Goal: Task Accomplishment & Management: Manage account settings

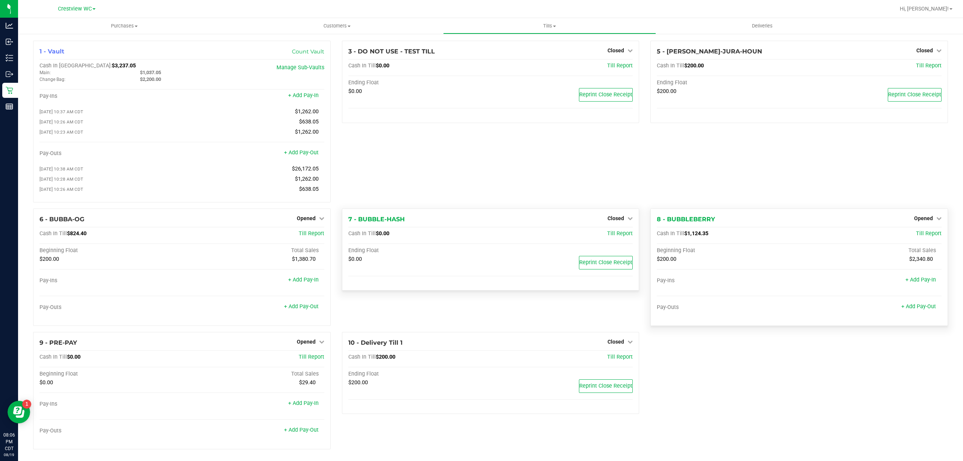
drag, startPoint x: 922, startPoint y: 222, endPoint x: 918, endPoint y: 225, distance: 5.3
click at [922, 221] on span "Opened" at bounding box center [923, 218] width 19 height 6
click at [914, 237] on link "Close Till" at bounding box center [924, 234] width 20 height 6
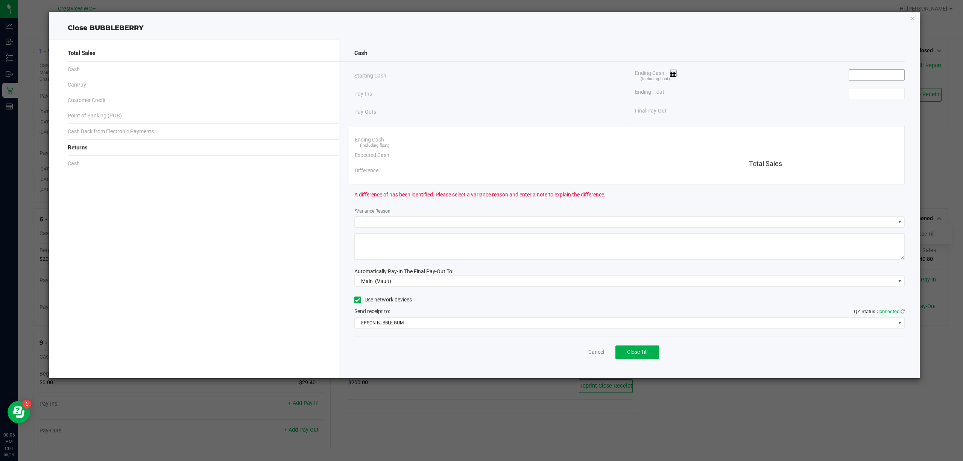
click at [859, 71] on input at bounding box center [876, 75] width 55 height 11
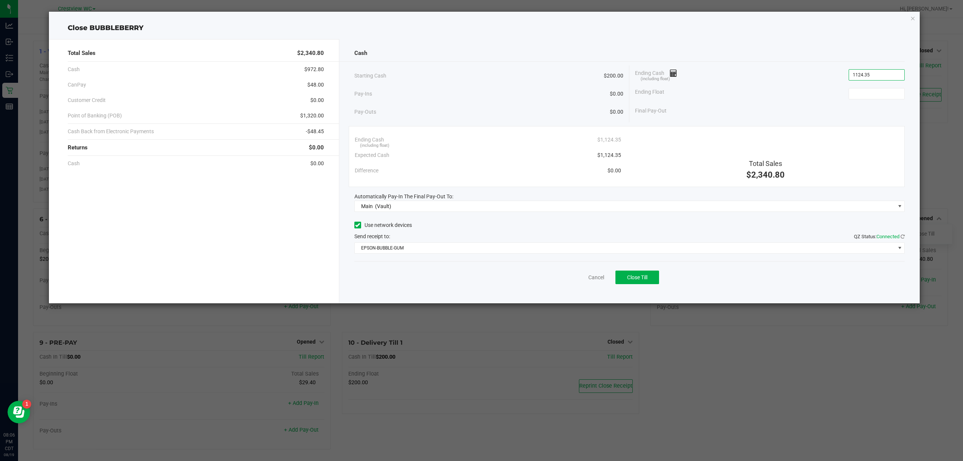
type input "$1,124.35"
click at [885, 100] on div "Ending Float" at bounding box center [770, 93] width 270 height 19
click at [891, 92] on input at bounding box center [876, 93] width 55 height 11
type input "$200.00"
click at [496, 68] on div "Starting Cash $200.00" at bounding box center [488, 75] width 269 height 21
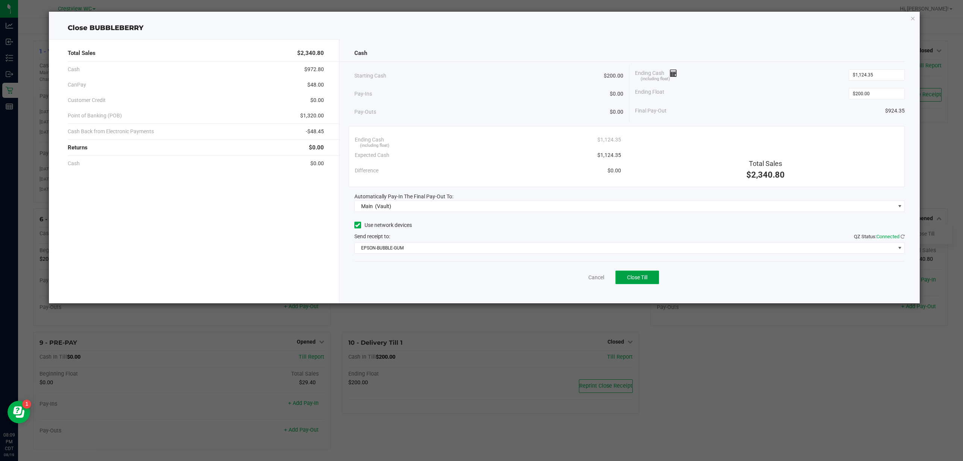
click at [636, 276] on span "Close Till" at bounding box center [637, 277] width 20 height 6
click at [583, 277] on link "Dismiss" at bounding box center [580, 277] width 18 height 8
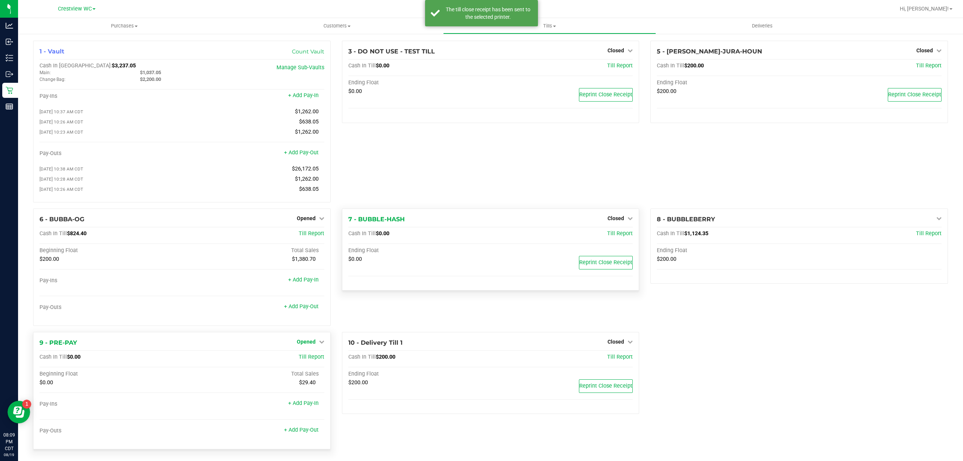
click at [301, 345] on span "Opened" at bounding box center [306, 342] width 19 height 6
click at [298, 360] on link "Close Till" at bounding box center [307, 357] width 20 height 6
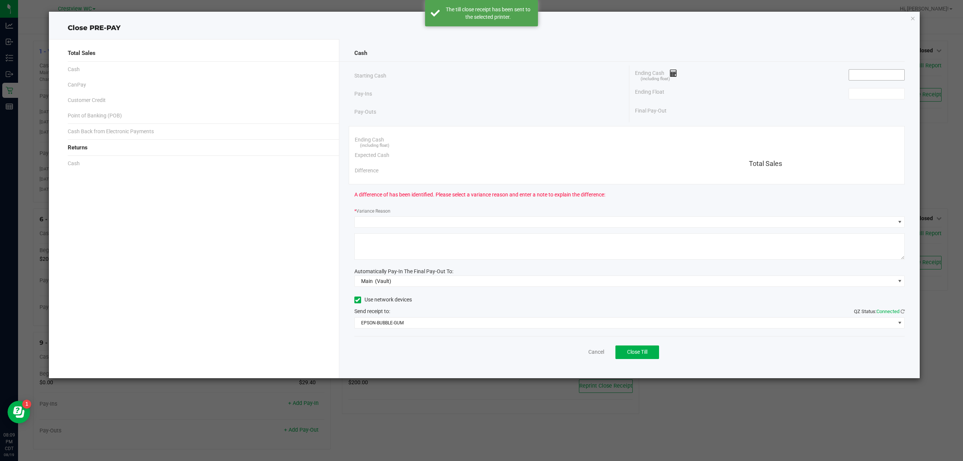
click at [885, 71] on input at bounding box center [876, 75] width 55 height 11
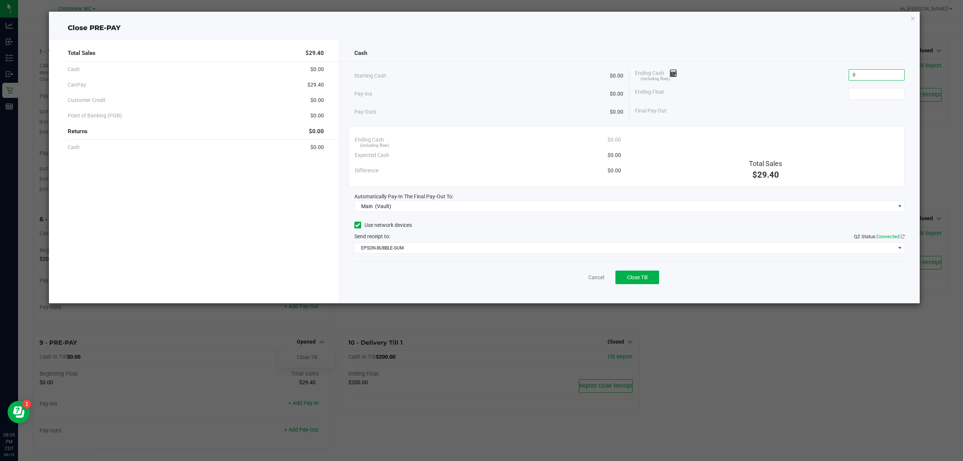
type input "$0.00"
click at [868, 100] on div "Ending Float" at bounding box center [770, 93] width 270 height 19
click at [868, 96] on input at bounding box center [876, 93] width 55 height 11
type input "$0.00"
click at [735, 76] on div "Ending Cash (including float) $0.00" at bounding box center [770, 74] width 270 height 19
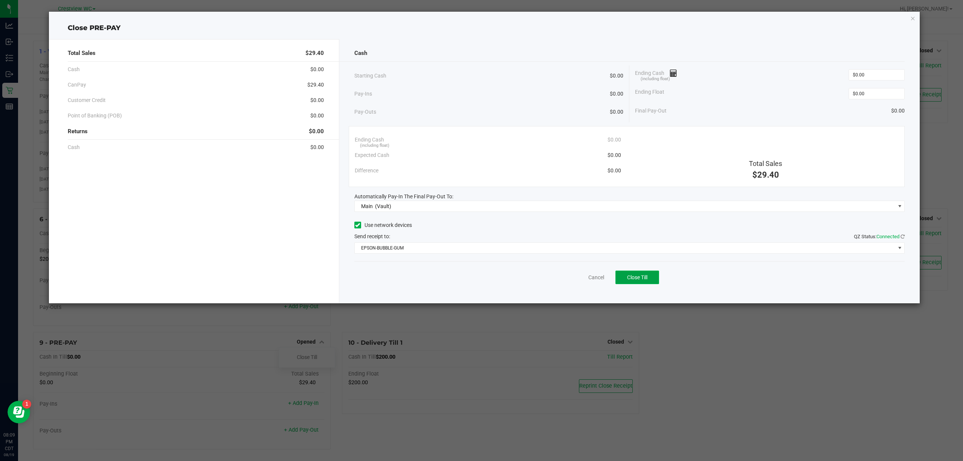
click at [628, 283] on button "Close Till" at bounding box center [637, 277] width 44 height 14
click at [576, 279] on link "Dismiss" at bounding box center [580, 277] width 18 height 8
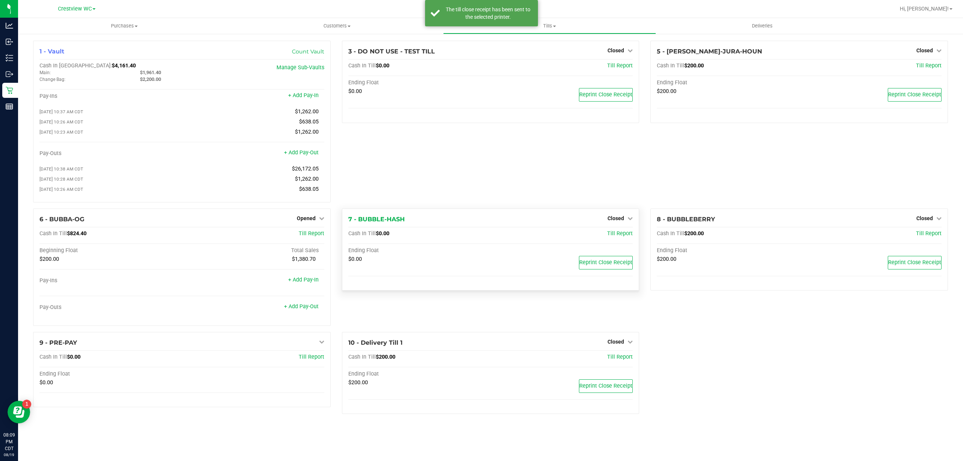
click at [761, 390] on div "1 - Vault Count Vault Cash In Vault: $4,161.40 Main: $1,961.40 Change Bag: $2,2…" at bounding box center [490, 230] width 926 height 379
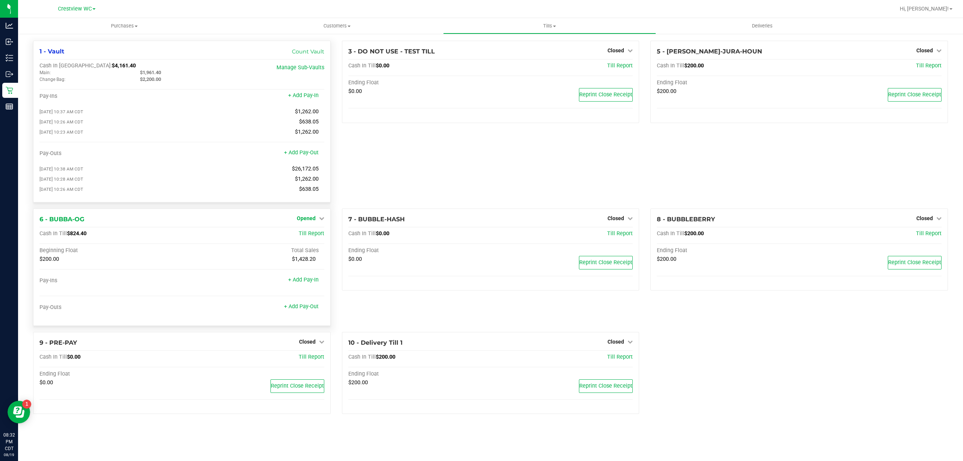
click at [312, 221] on span "Opened" at bounding box center [306, 218] width 19 height 6
click at [312, 237] on link "Close Till" at bounding box center [307, 234] width 20 height 6
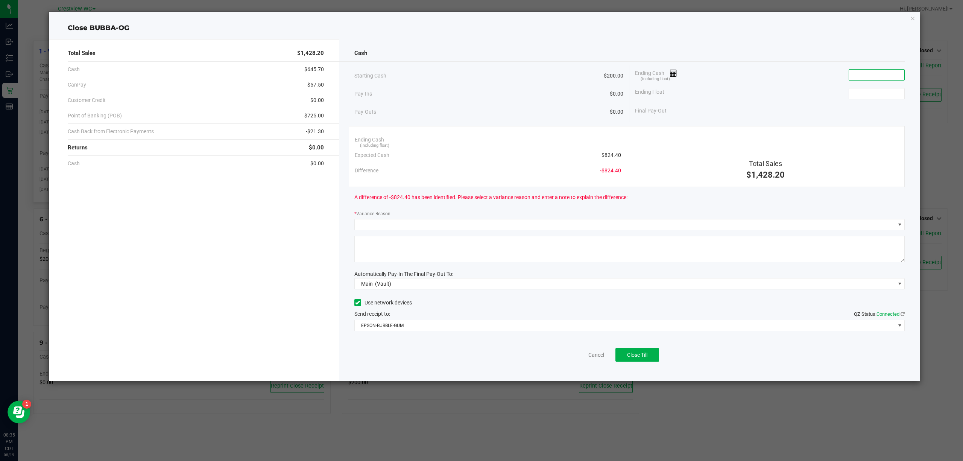
click at [855, 75] on input at bounding box center [876, 75] width 55 height 11
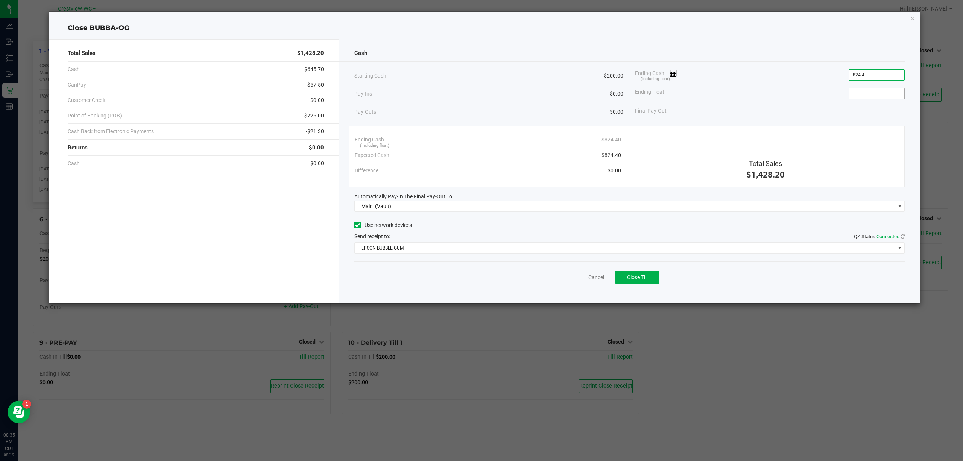
type input "$824.40"
click at [866, 93] on input at bounding box center [876, 93] width 55 height 11
type input "$200.00"
click at [542, 74] on div "Starting Cash $200.00" at bounding box center [488, 75] width 269 height 21
click at [662, 279] on div "Cancel Close Till" at bounding box center [629, 275] width 551 height 29
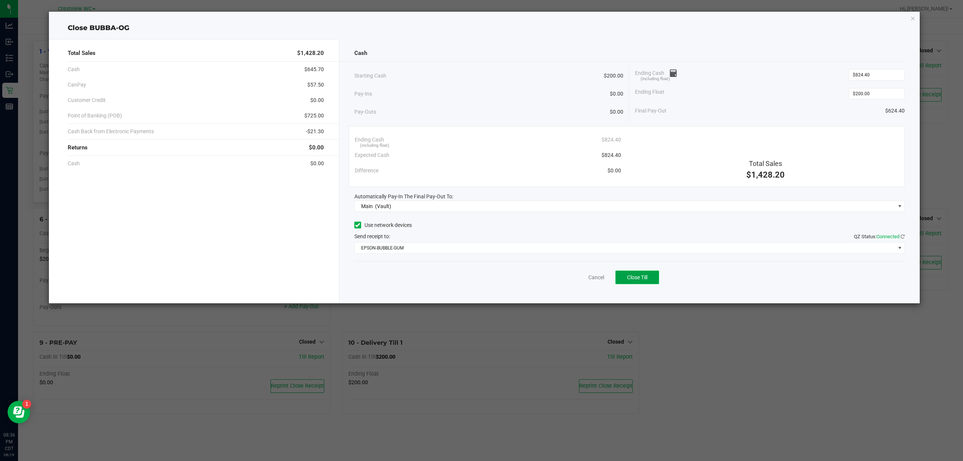
click at [654, 279] on button "Close Till" at bounding box center [637, 277] width 44 height 14
click at [572, 279] on link "Dismiss" at bounding box center [580, 277] width 18 height 8
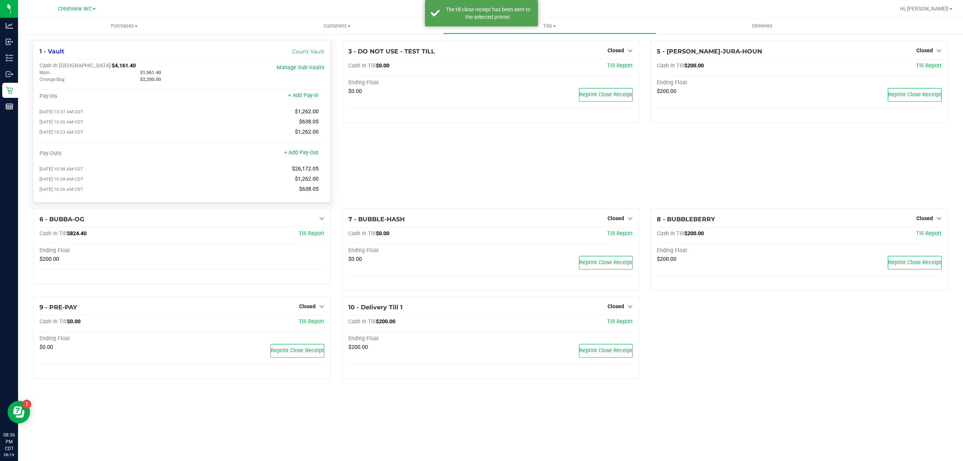
click at [703, 369] on div "1 - Vault Count Vault Cash In Vault: $4,161.40 Main: $1,961.40 Change Bag: $2,2…" at bounding box center [490, 213] width 926 height 344
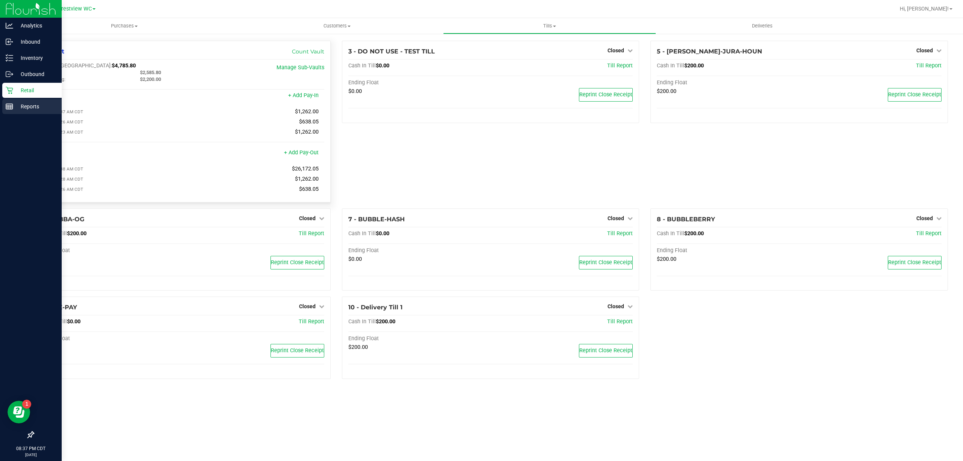
click at [23, 104] on p "Reports" at bounding box center [35, 106] width 45 height 9
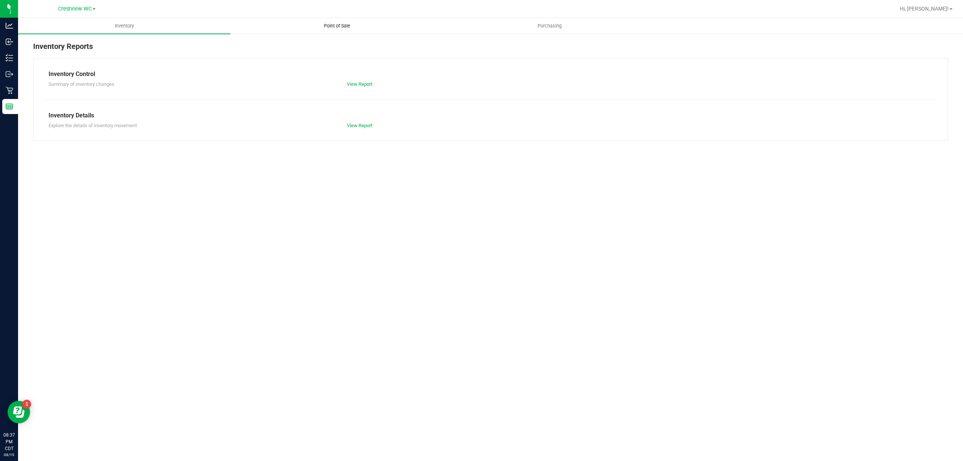
click at [322, 24] on span "Point of Sale" at bounding box center [337, 26] width 47 height 7
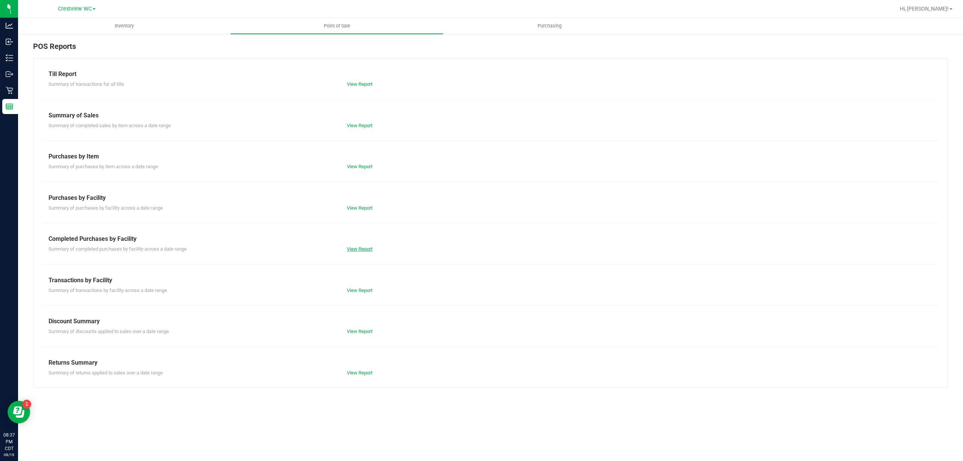
click at [370, 247] on link "View Report" at bounding box center [360, 249] width 26 height 6
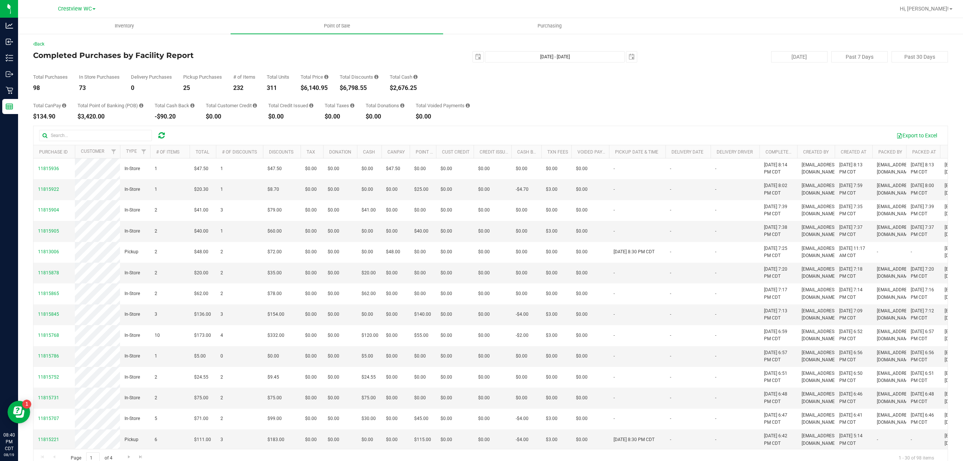
click at [404, 56] on div "2025-08-19 Aug 19, 2025 - Aug 19, 2025 2025-08-19" at bounding box center [487, 56] width 311 height 11
click at [466, 56] on div "2025-08-19 Aug 19, 2025 - Aug 19, 2025 2025-08-19" at bounding box center [487, 56] width 311 height 11
click at [475, 56] on span "select" at bounding box center [478, 57] width 6 height 6
click at [488, 134] on link "18" at bounding box center [485, 134] width 11 height 12
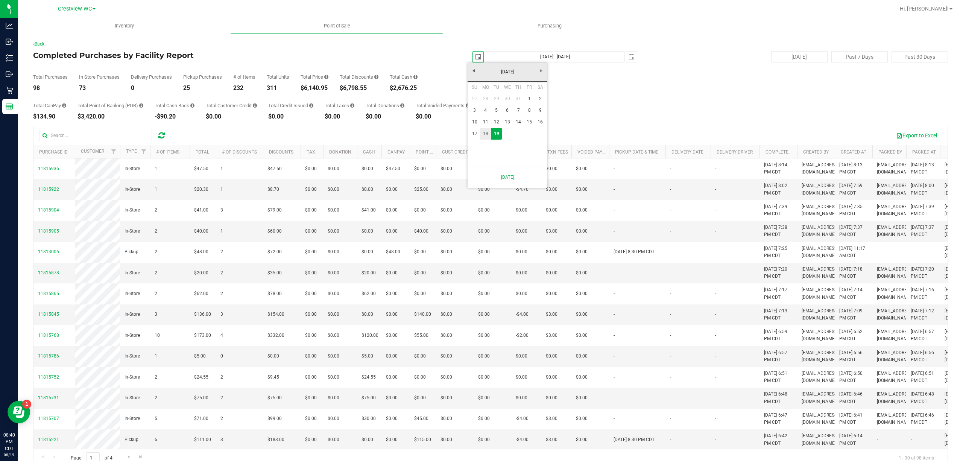
type input "2025-08-18"
type input "Aug 18, 2025 - Aug 19, 2025"
click at [420, 48] on div "Back Completed Purchases by Facility Report 2025-08-18 Aug 18, 2025 - Aug 19, 2…" at bounding box center [490, 254] width 915 height 427
click at [477, 58] on span "select" at bounding box center [478, 57] width 11 height 11
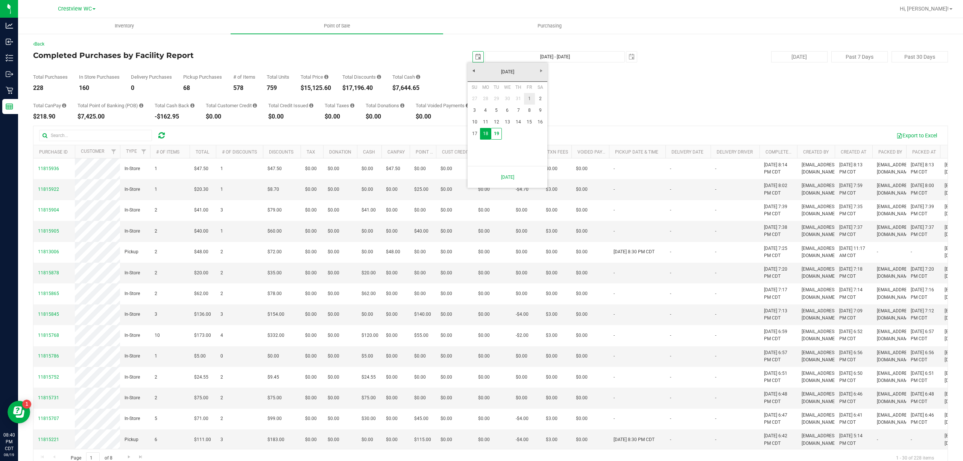
click at [528, 98] on link "1" at bounding box center [529, 99] width 11 height 12
type input "2025-08-01"
type input "Aug 1, 2025 - Aug 19, 2025"
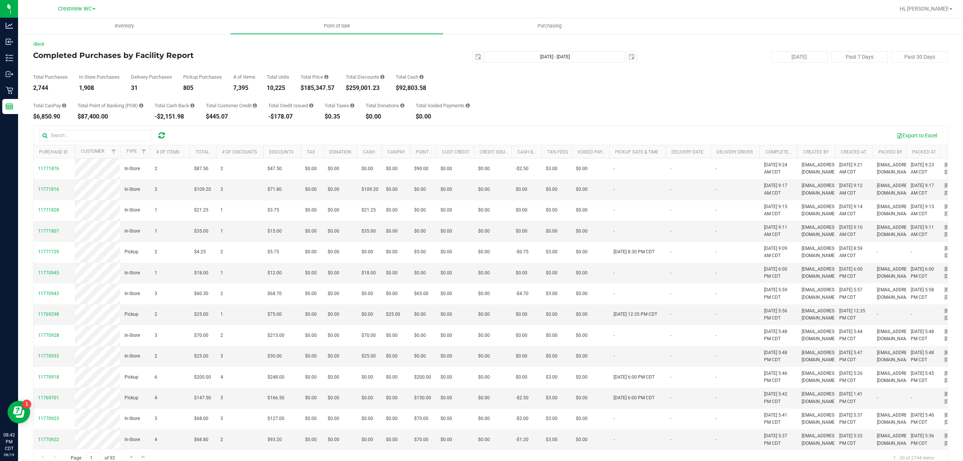
click at [363, 46] on div "Back" at bounding box center [490, 44] width 915 height 7
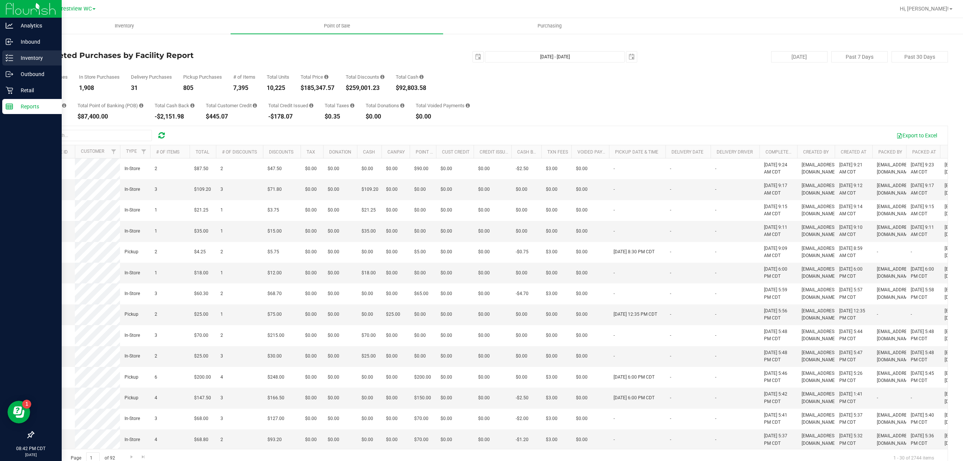
click at [10, 61] on line at bounding box center [11, 61] width 4 height 0
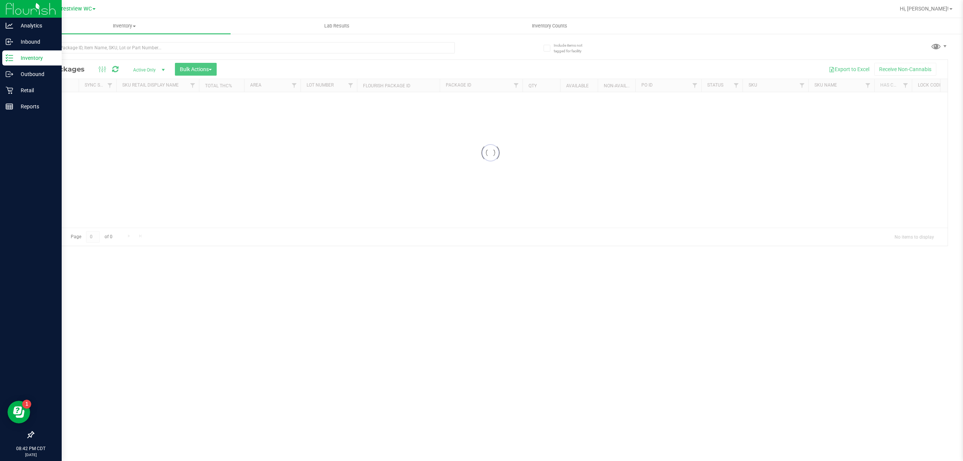
click at [560, 37] on div "Inventory All packages All inventory Waste log Create inventory Lab Results Inv…" at bounding box center [490, 239] width 945 height 443
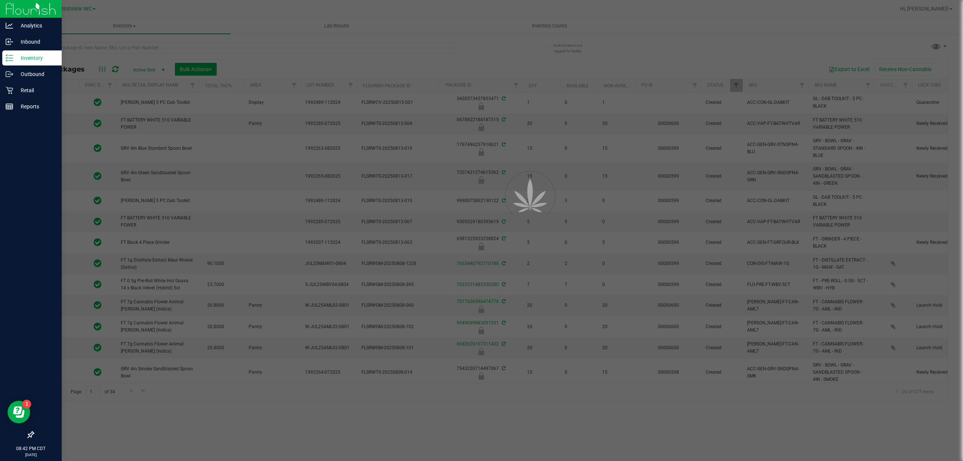
click at [562, 26] on div at bounding box center [481, 230] width 963 height 461
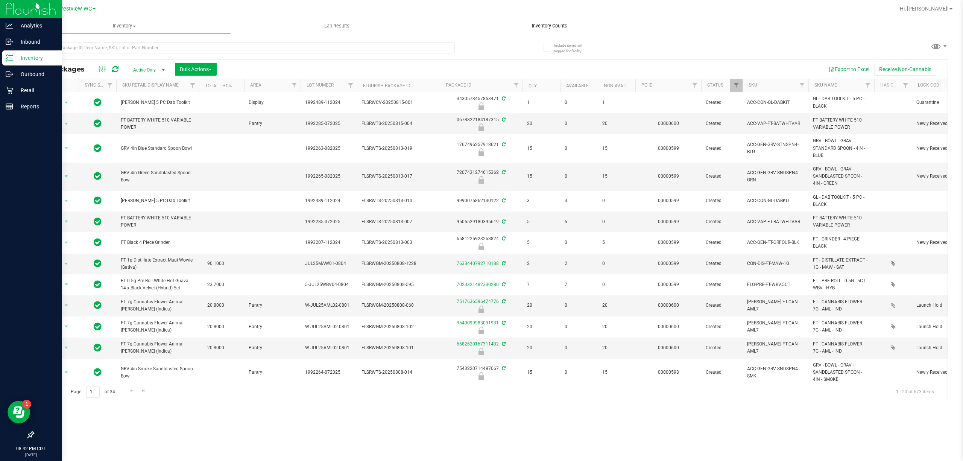
click at [562, 26] on span "Inventory Counts" at bounding box center [550, 26] width 56 height 7
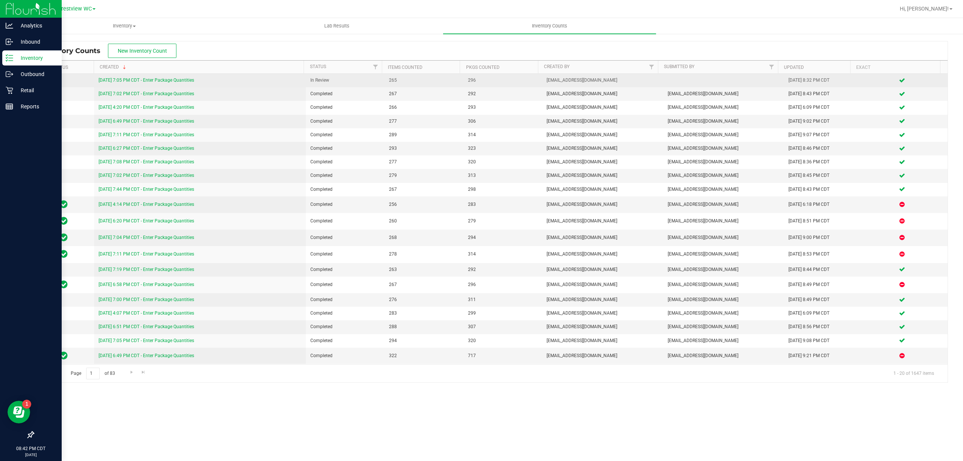
click at [181, 80] on link "8/19/25 7:05 PM CDT - Enter Package Quantities" at bounding box center [147, 79] width 96 height 5
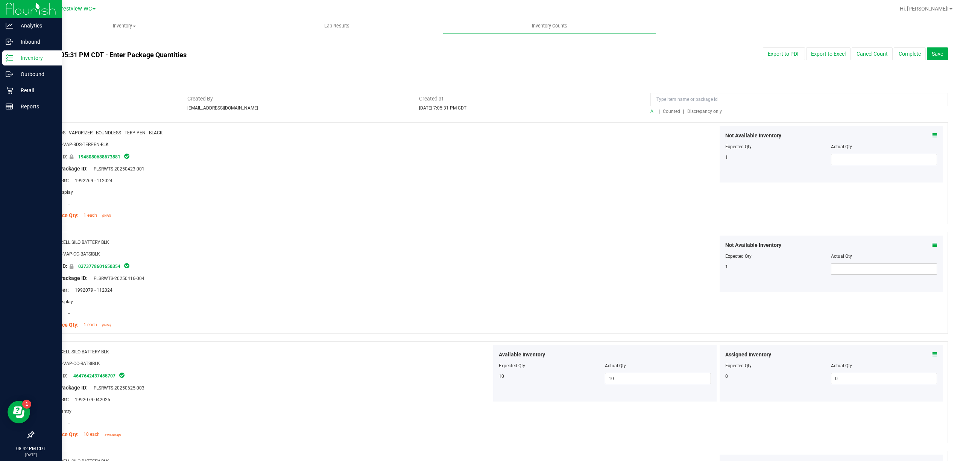
click at [700, 109] on span "Discrepancy only" at bounding box center [704, 111] width 35 height 5
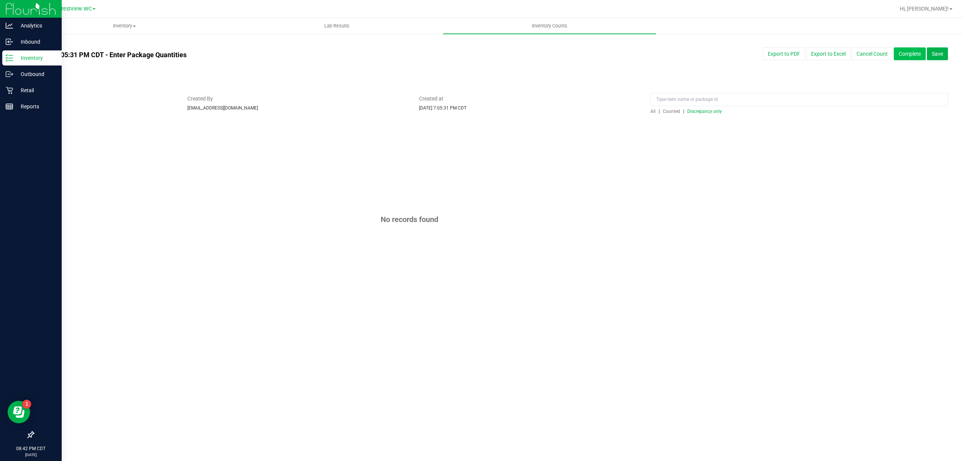
click at [905, 59] on button "Complete" at bounding box center [910, 53] width 32 height 13
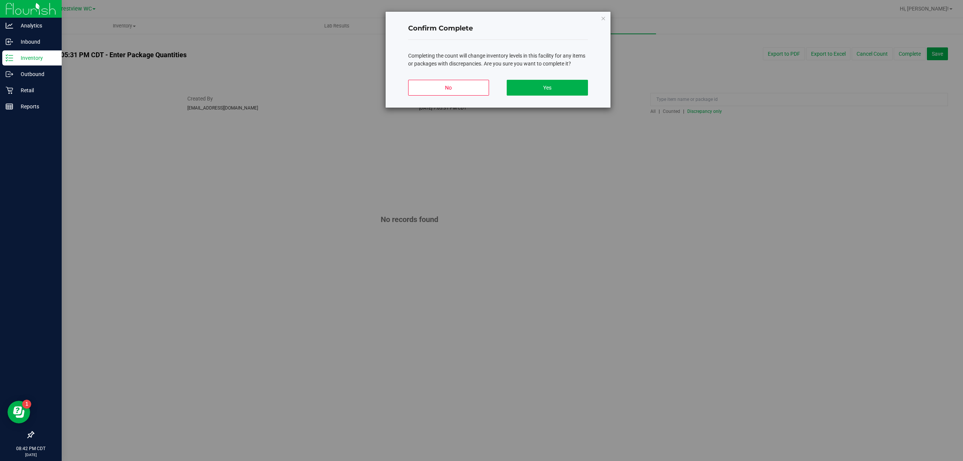
click at [531, 97] on div "No Yes" at bounding box center [498, 91] width 180 height 34
click at [532, 90] on button "Yes" at bounding box center [547, 88] width 81 height 16
